Goal: Task Accomplishment & Management: Manage account settings

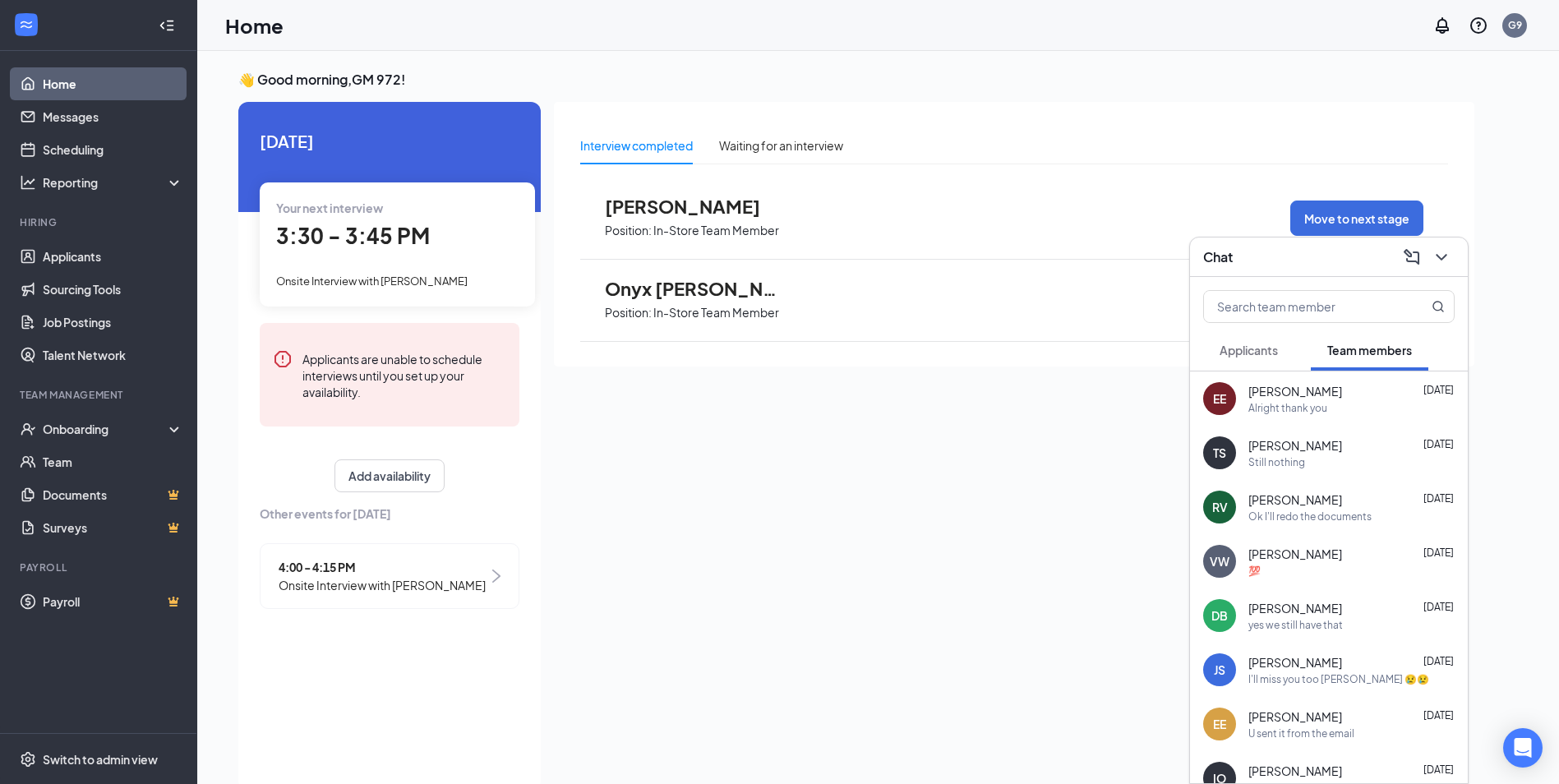
click at [1258, 357] on span "Applicants" at bounding box center [1249, 350] width 58 height 15
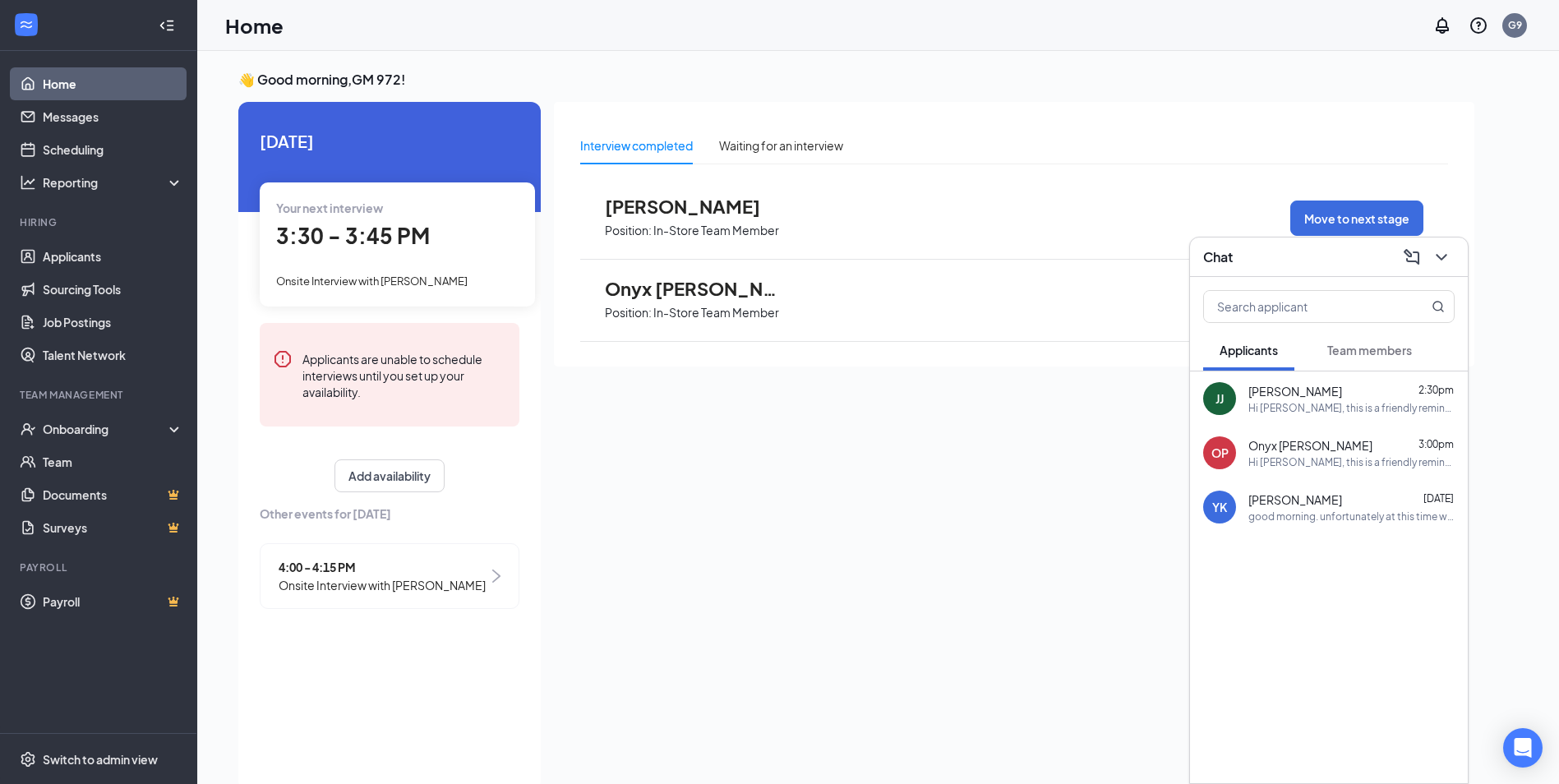
click at [1321, 398] on span "[PERSON_NAME]" at bounding box center [1295, 392] width 94 height 17
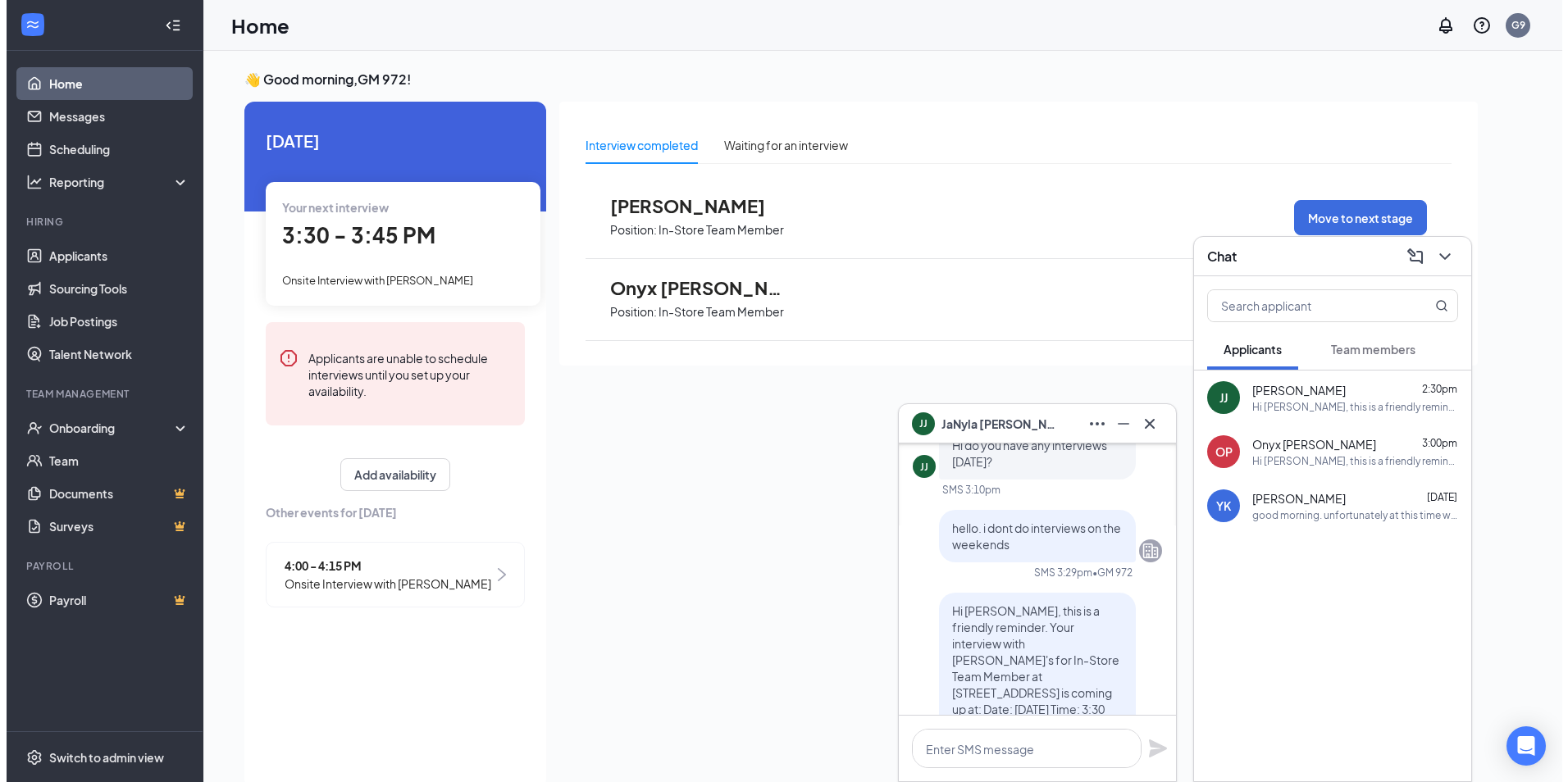
scroll to position [-492, 0]
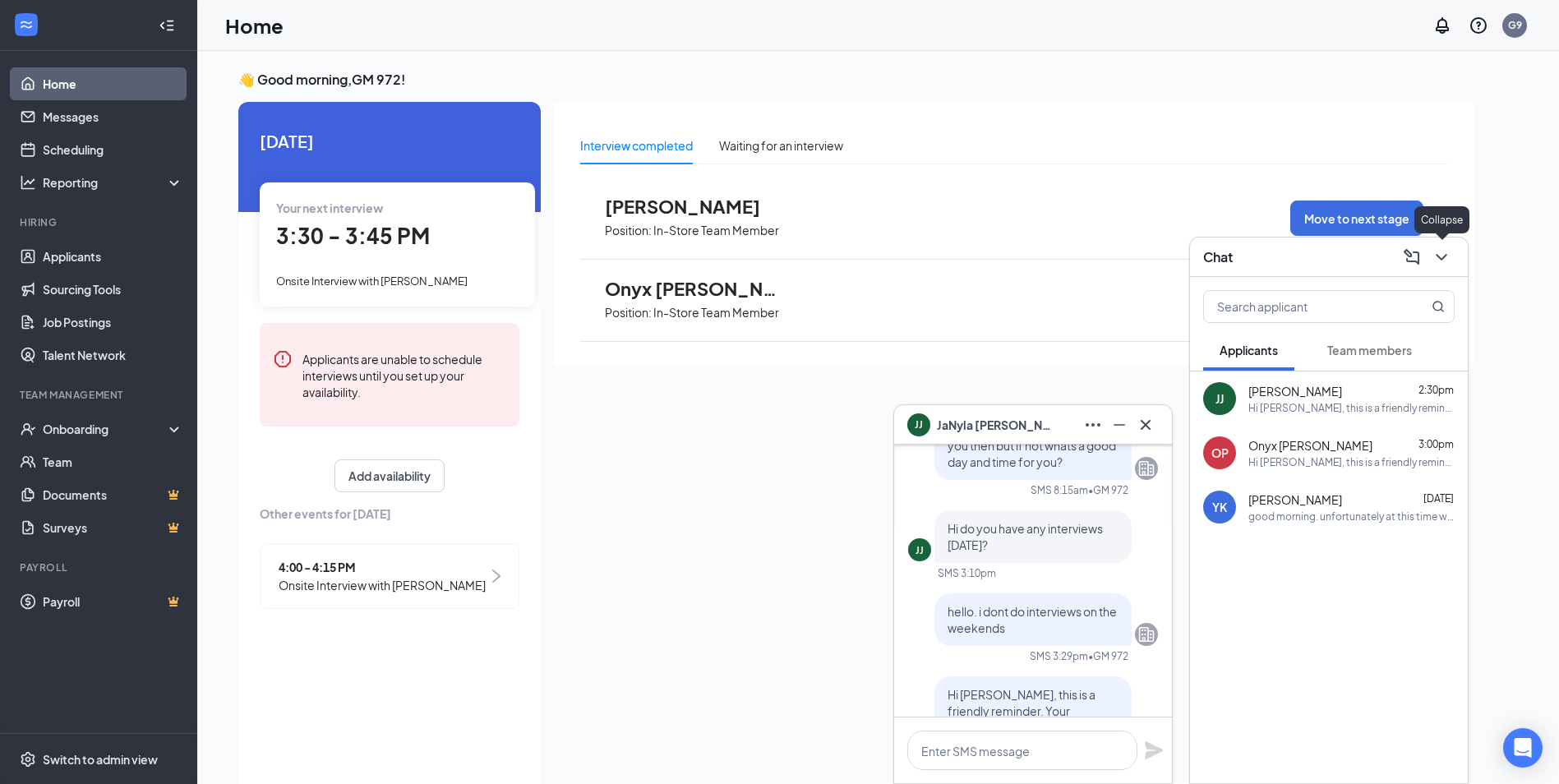
click at [1448, 255] on icon "ChevronDown" at bounding box center [1441, 257] width 20 height 20
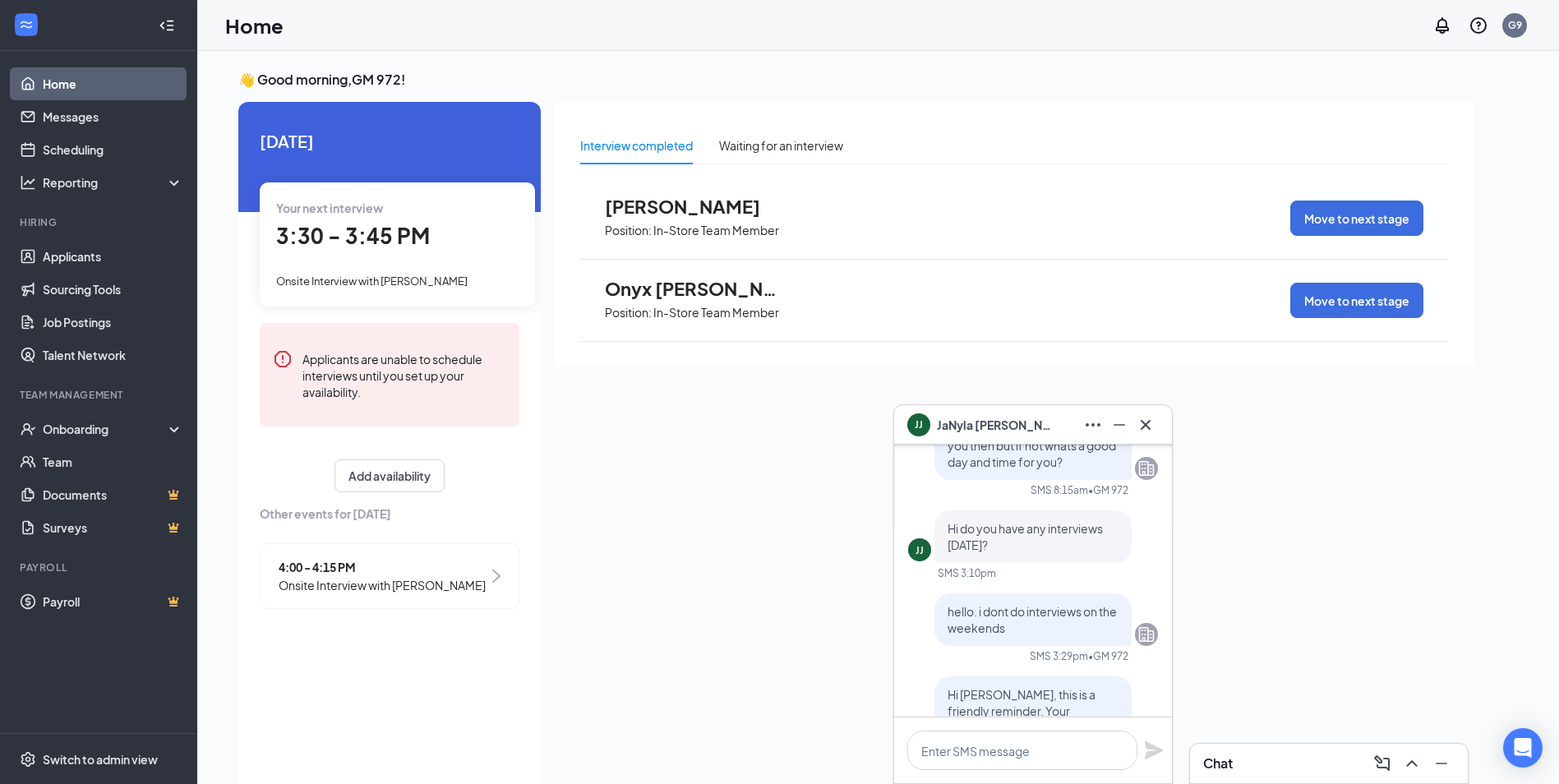
click at [710, 206] on span "[PERSON_NAME]" at bounding box center [695, 206] width 180 height 22
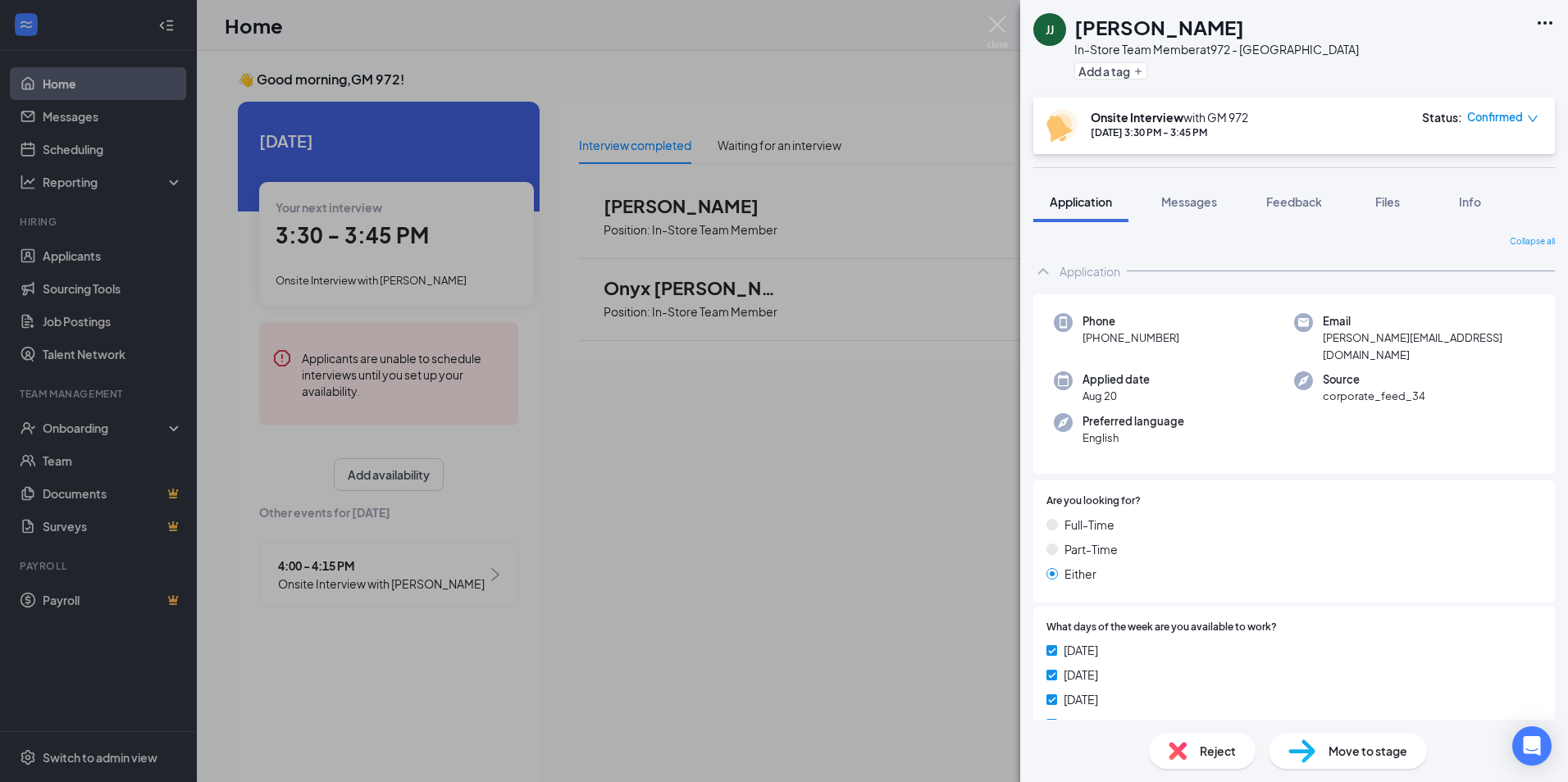
click at [1227, 761] on div "Reject" at bounding box center [1202, 751] width 107 height 36
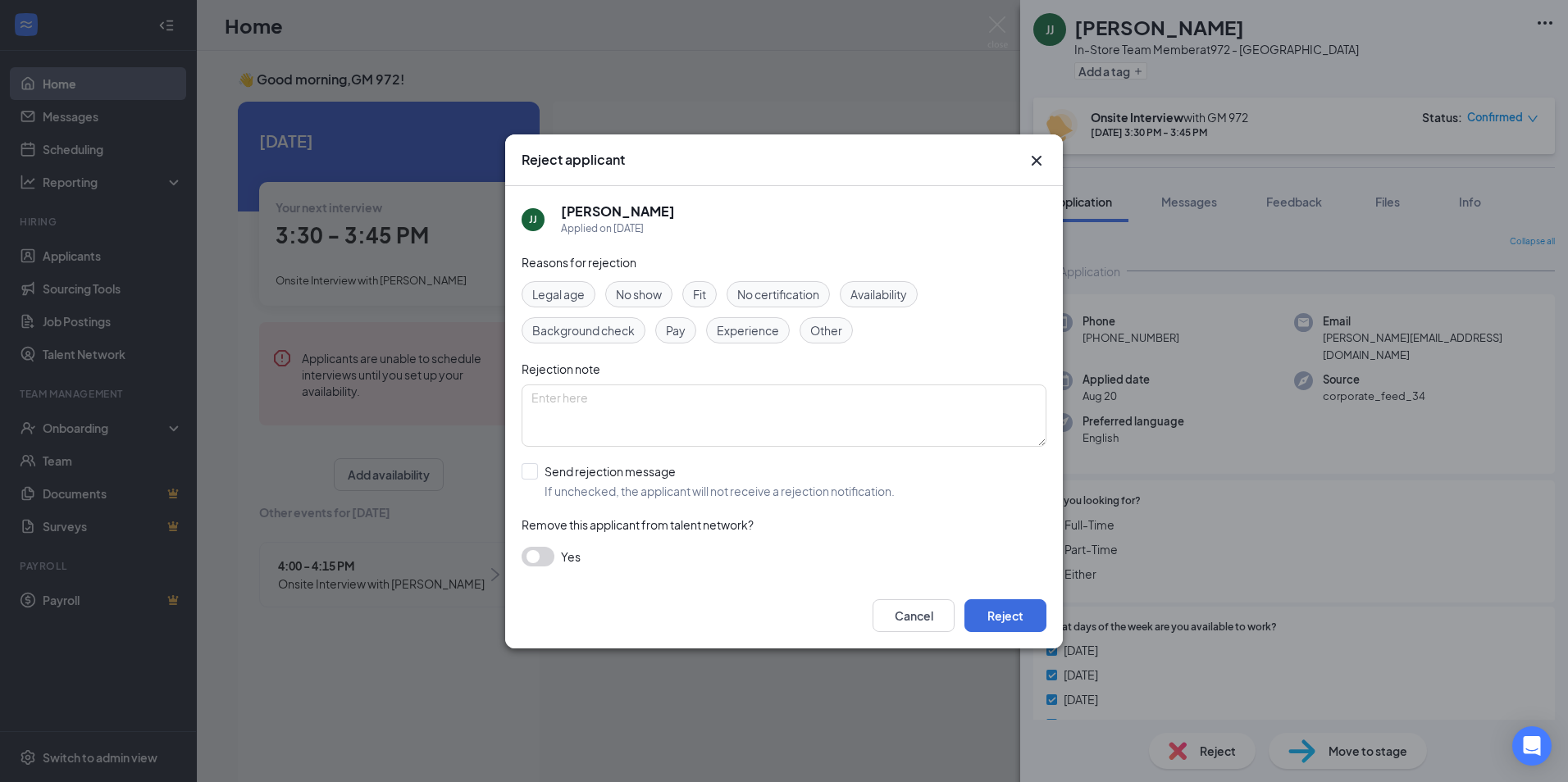
click at [648, 286] on span "No show" at bounding box center [639, 294] width 46 height 18
click at [1013, 619] on button "Reject" at bounding box center [1005, 616] width 82 height 33
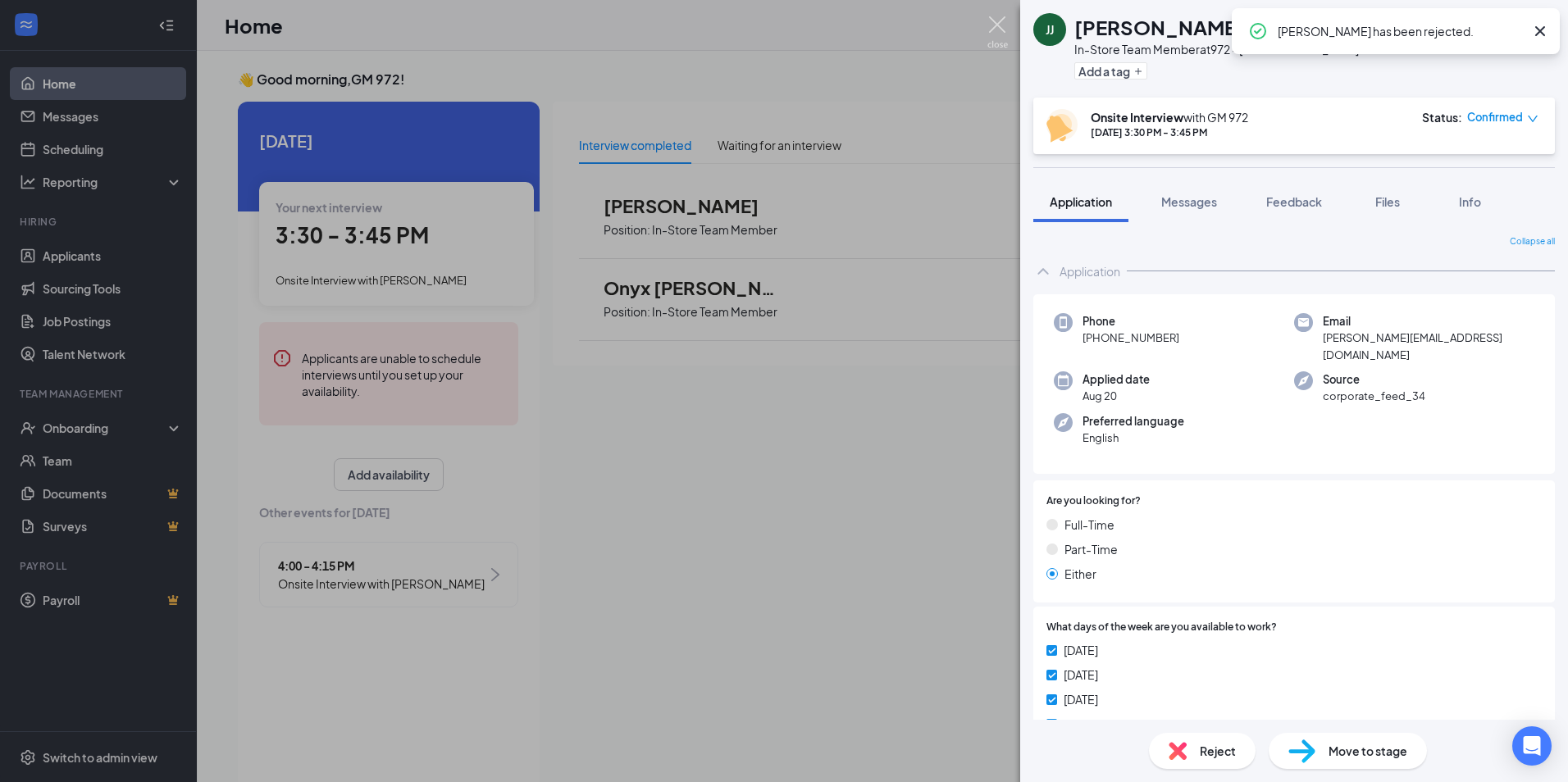
click at [1001, 30] on img at bounding box center [997, 32] width 21 height 32
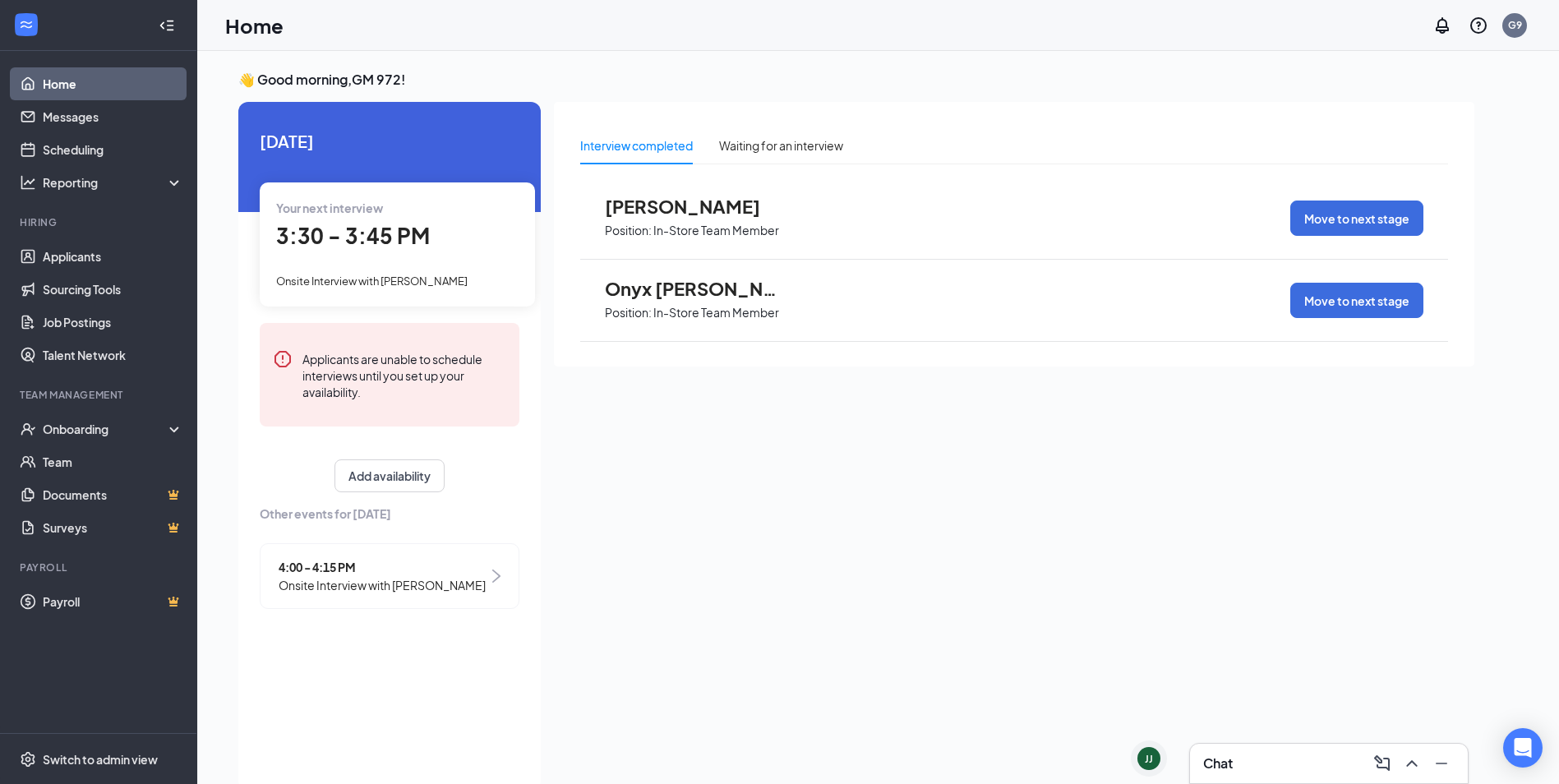
drag, startPoint x: 658, startPoint y: 190, endPoint x: 651, endPoint y: 196, distance: 9.2
click at [652, 195] on div "[PERSON_NAME] Position: In-Store Team Member Move to next stage" at bounding box center [1014, 218] width 868 height 82
click at [777, 148] on div "Waiting for an interview" at bounding box center [782, 146] width 124 height 18
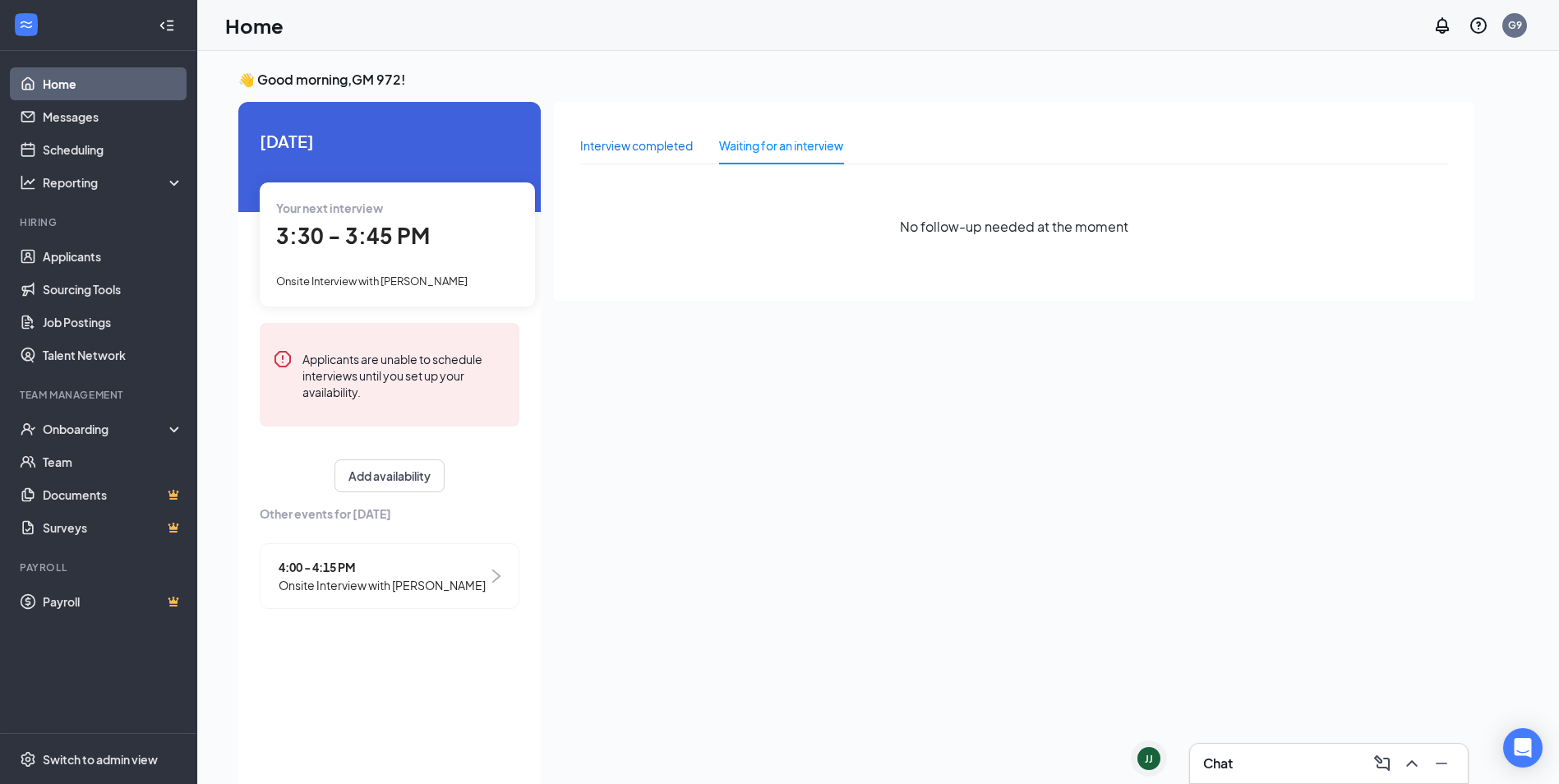
click at [630, 141] on div "Interview completed" at bounding box center [637, 146] width 113 height 18
